Goal: Book appointment/travel/reservation

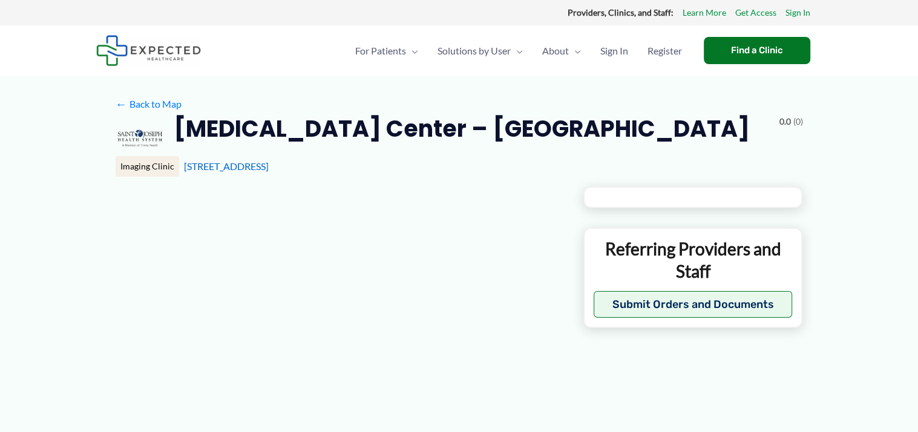
type input "**********"
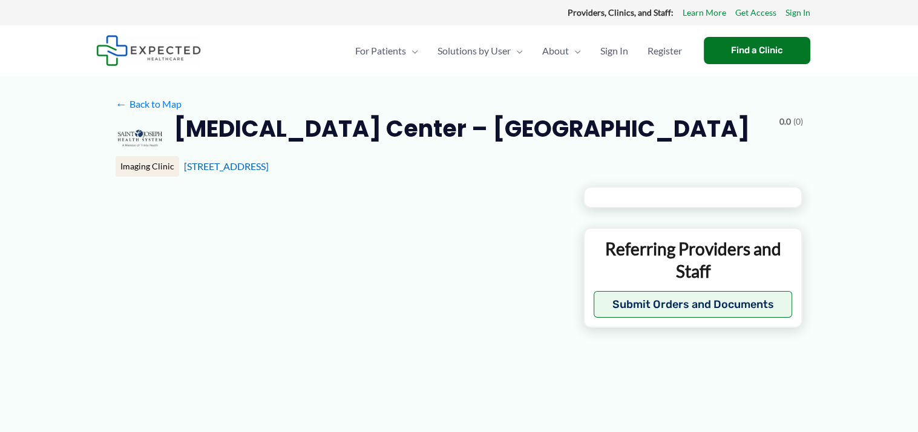
type input "**********"
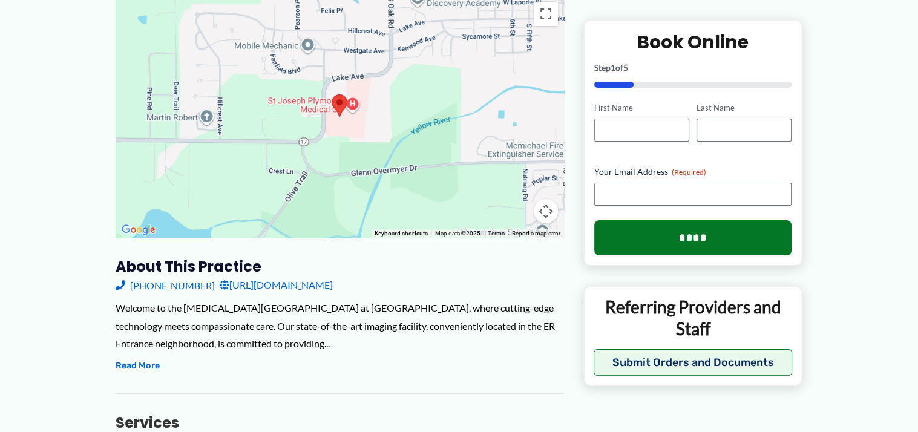
scroll to position [182, 0]
